Goal: Task Accomplishment & Management: Complete application form

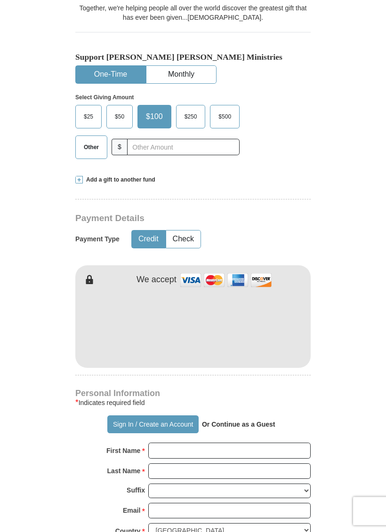
scroll to position [243, 0]
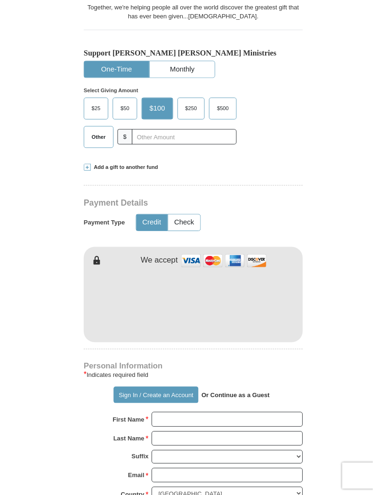
scroll to position [413, 0]
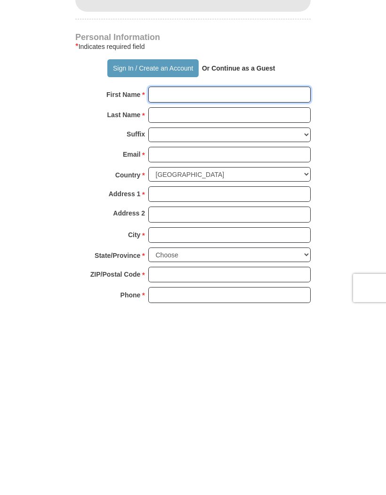
click at [204, 273] on input "First Name *" at bounding box center [229, 281] width 162 height 16
type input "[PERSON_NAME]"
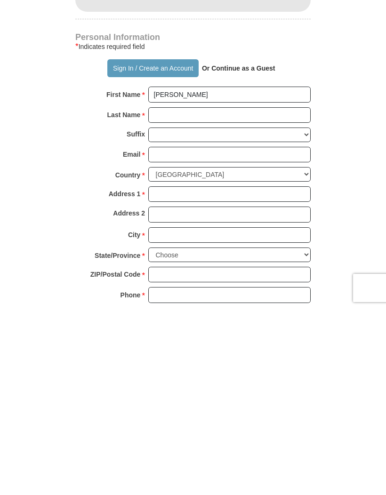
click at [162, 294] on input "Last Name *" at bounding box center [229, 302] width 162 height 16
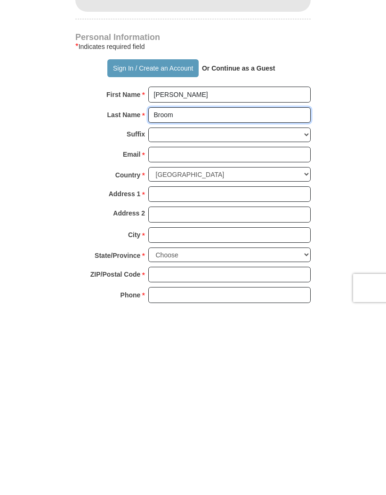
type input "Broom"
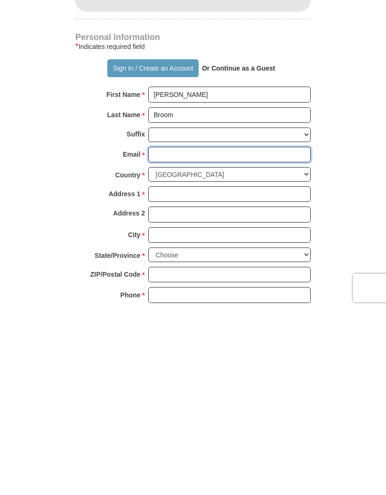
click at [158, 333] on input "Email *" at bounding box center [229, 341] width 162 height 16
type input "[EMAIL_ADDRESS][DOMAIN_NAME]"
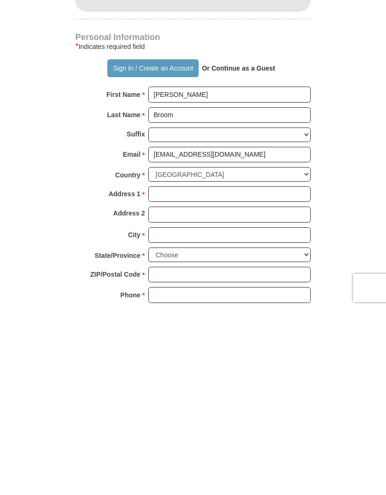
click at [155, 373] on input "Address 1 *" at bounding box center [229, 381] width 162 height 16
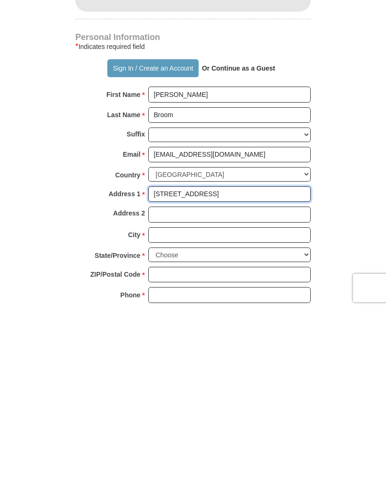
type input "[STREET_ADDRESS]"
click at [164, 414] on input "City *" at bounding box center [229, 422] width 162 height 16
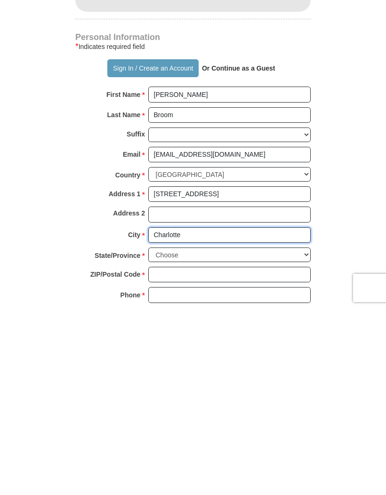
type input "Charlotte"
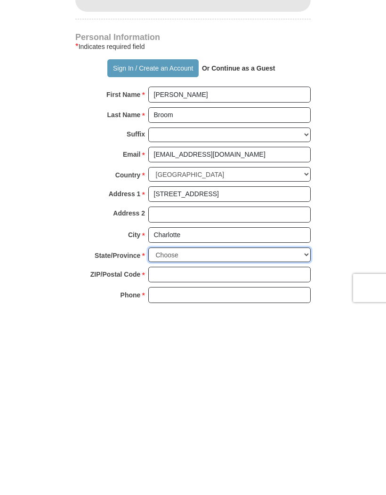
click at [157, 434] on select "Choose [US_STATE] [US_STATE] [US_STATE] [US_STATE] [US_STATE] Armed Forces Amer…" at bounding box center [229, 441] width 162 height 15
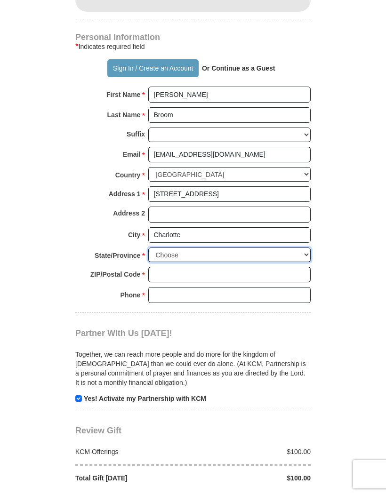
select select "NC"
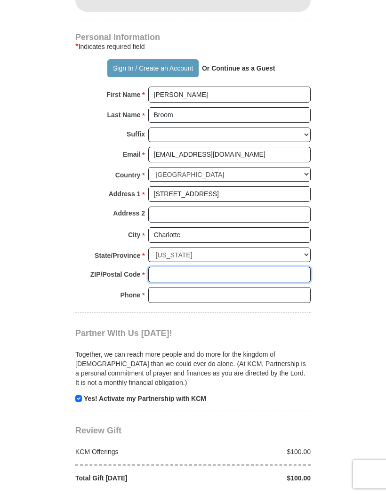
click at [227, 267] on input "ZIP/Postal Code *" at bounding box center [229, 275] width 162 height 16
type input "28213"
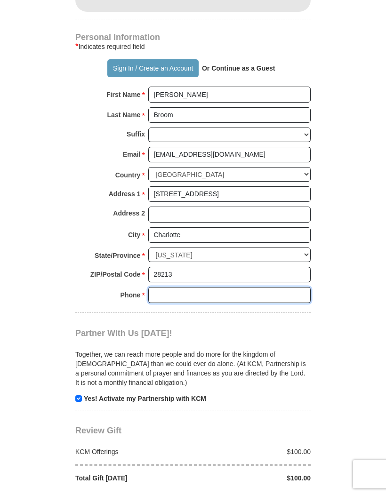
click at [220, 287] on input "Phone * *" at bounding box center [229, 295] width 162 height 16
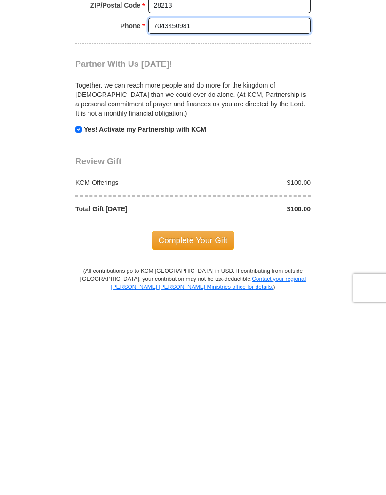
scroll to position [683, 0]
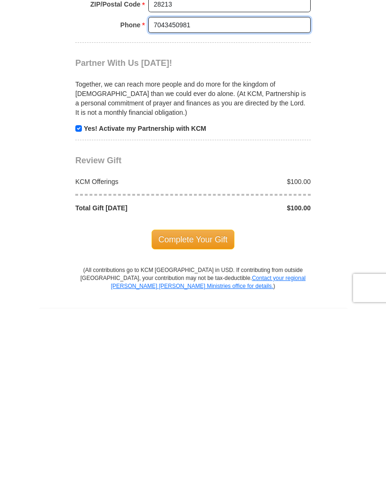
type input "7043450981"
click at [76, 311] on input "checkbox" at bounding box center [78, 314] width 7 height 7
checkbox input "false"
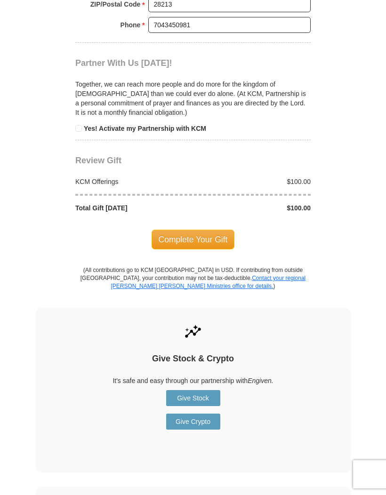
click at [222, 230] on span "Complete Your Gift" at bounding box center [193, 240] width 83 height 20
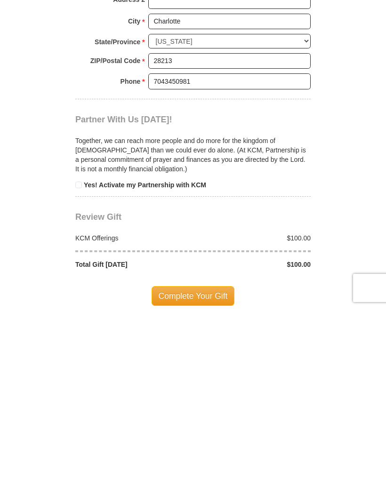
scroll to position [713, 0]
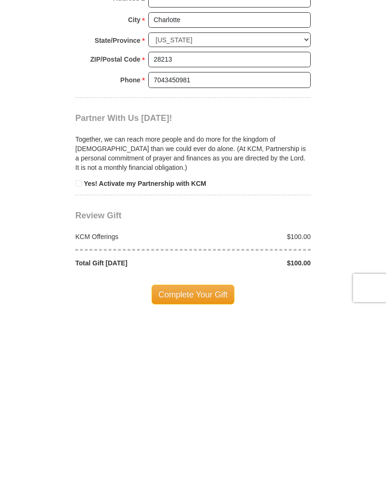
click at [186, 471] on span "Complete Your Gift" at bounding box center [193, 481] width 83 height 20
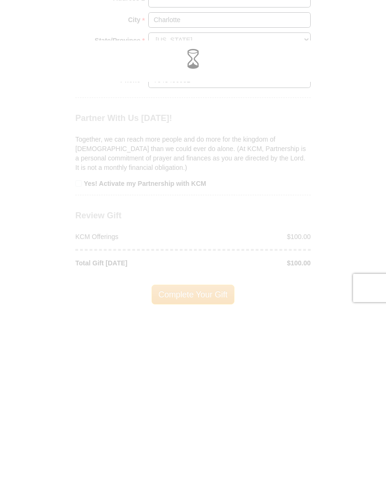
scroll to position [899, 0]
